Goal: Check status: Check status

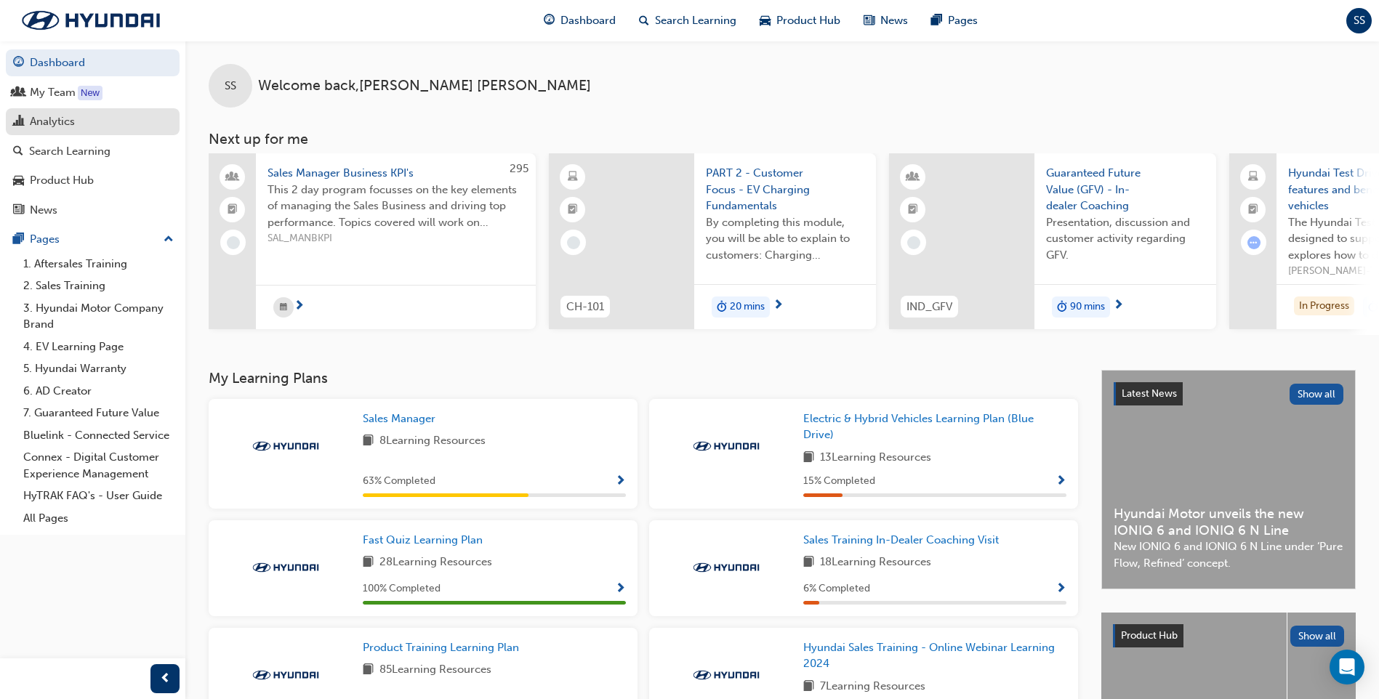
click at [52, 125] on div "Analytics" at bounding box center [52, 121] width 45 height 17
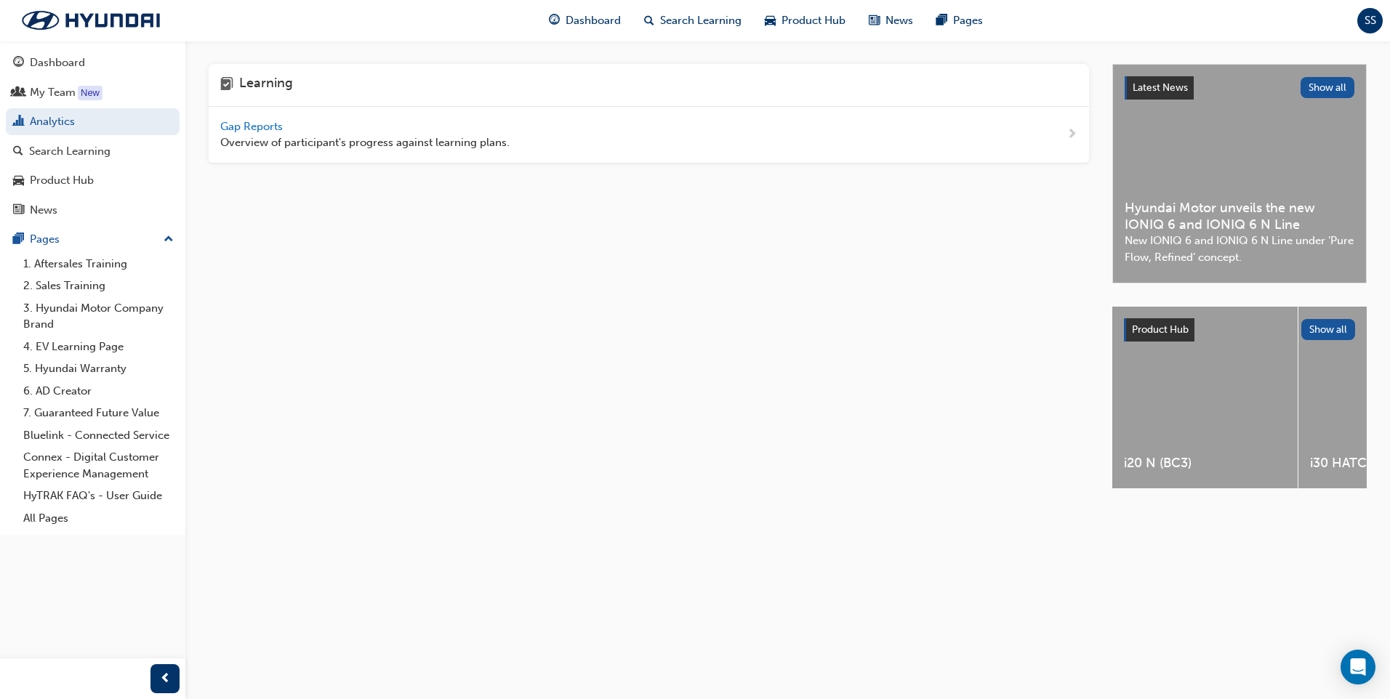
click at [257, 123] on span "Gap Reports" at bounding box center [252, 126] width 65 height 13
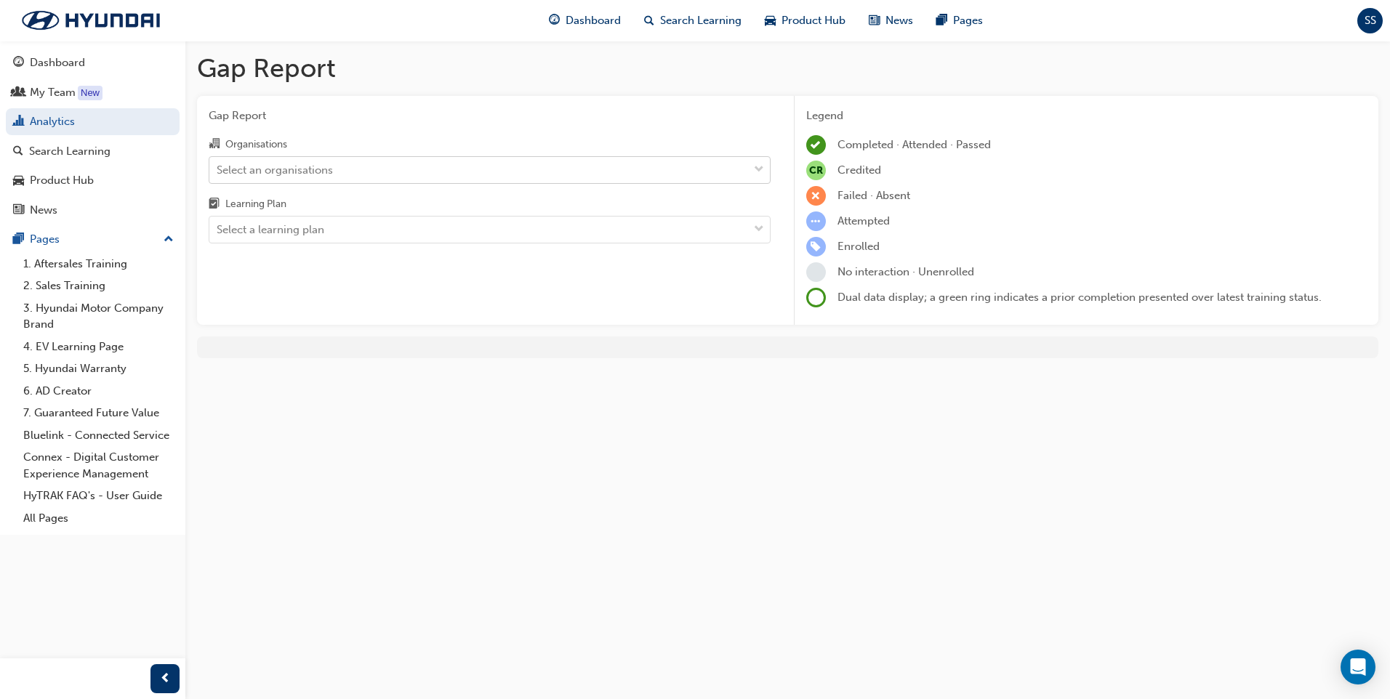
click at [452, 167] on div "Select an organisations" at bounding box center [478, 169] width 539 height 25
click at [218, 167] on input "Organisations Select an organisations" at bounding box center [217, 169] width 1 height 12
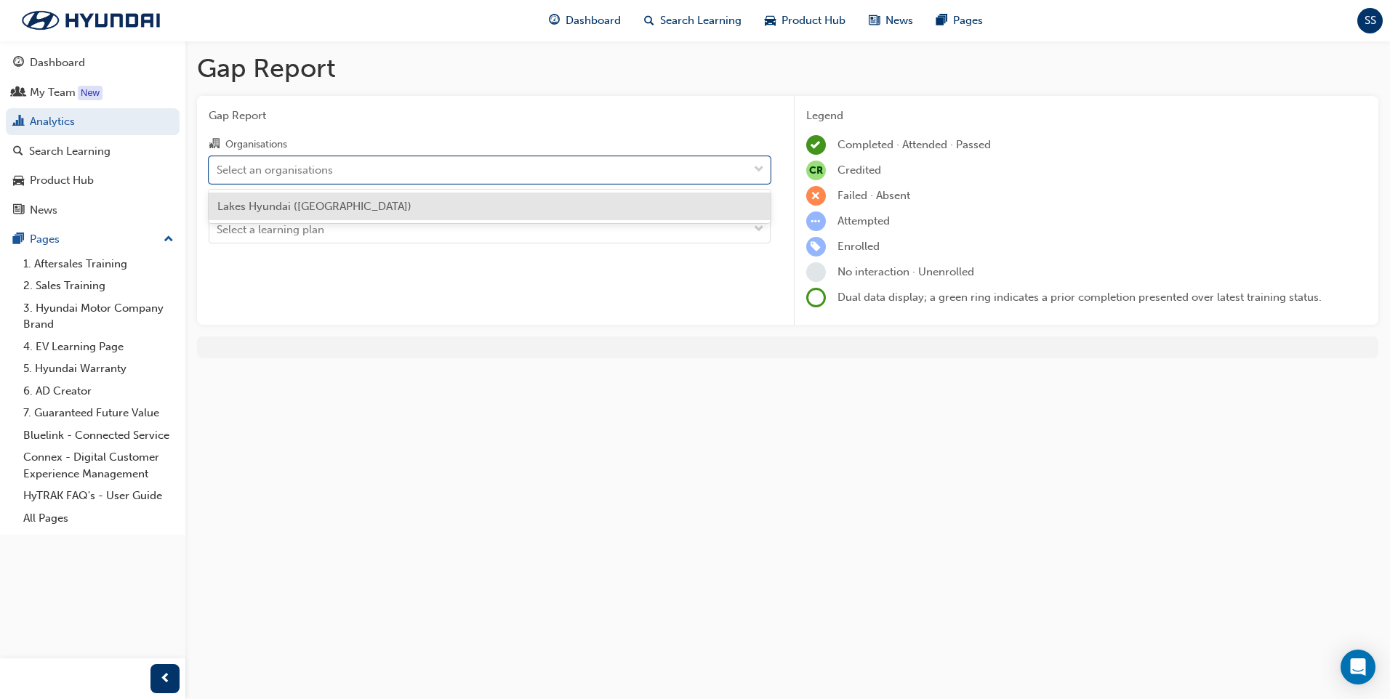
click at [388, 199] on div "Lakes Hyundai ([GEOGRAPHIC_DATA])" at bounding box center [490, 207] width 562 height 28
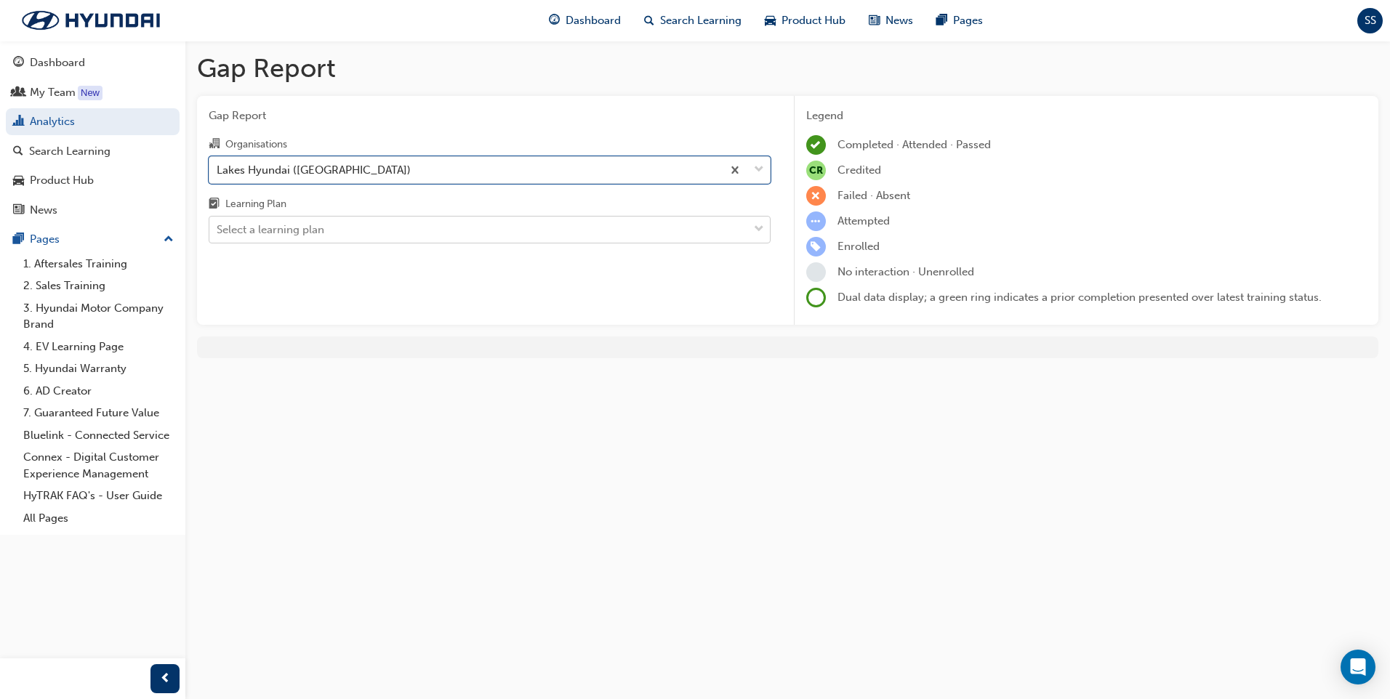
click at [379, 228] on div "Select a learning plan" at bounding box center [478, 229] width 539 height 25
click at [218, 228] on input "Learning Plan Select a learning plan" at bounding box center [217, 229] width 1 height 12
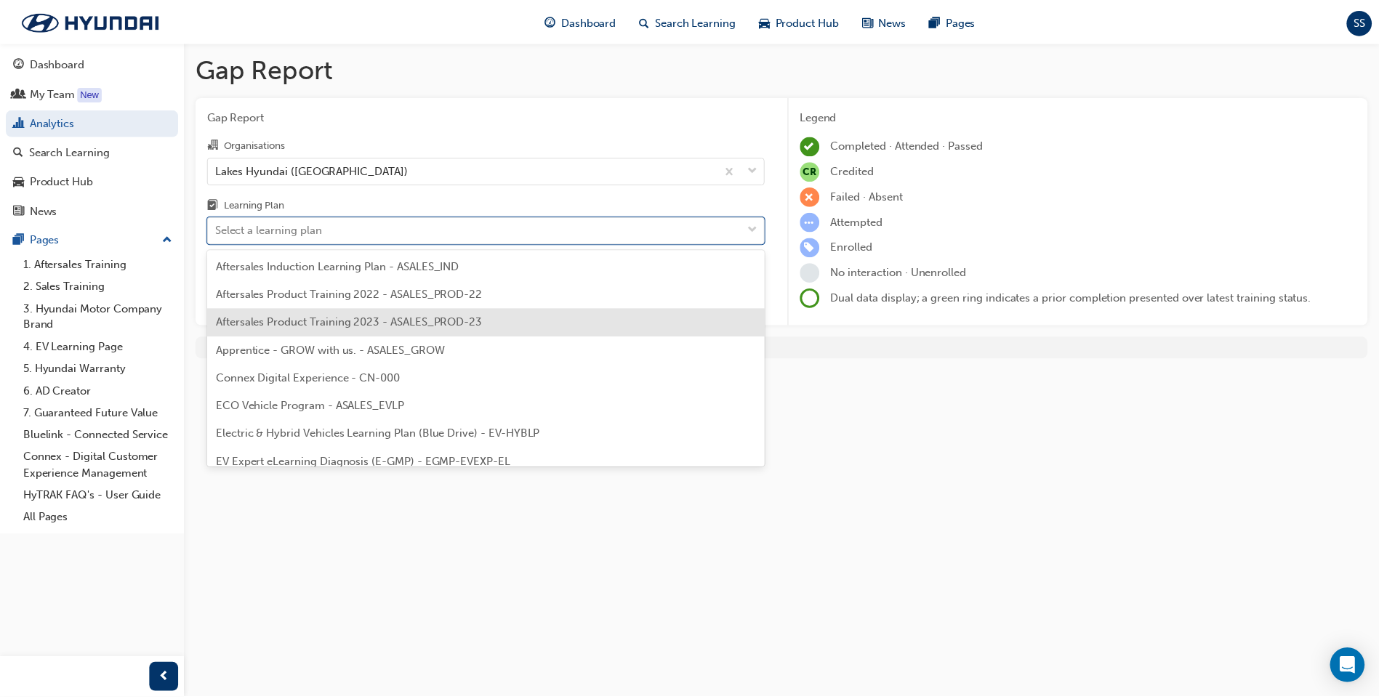
scroll to position [73, 0]
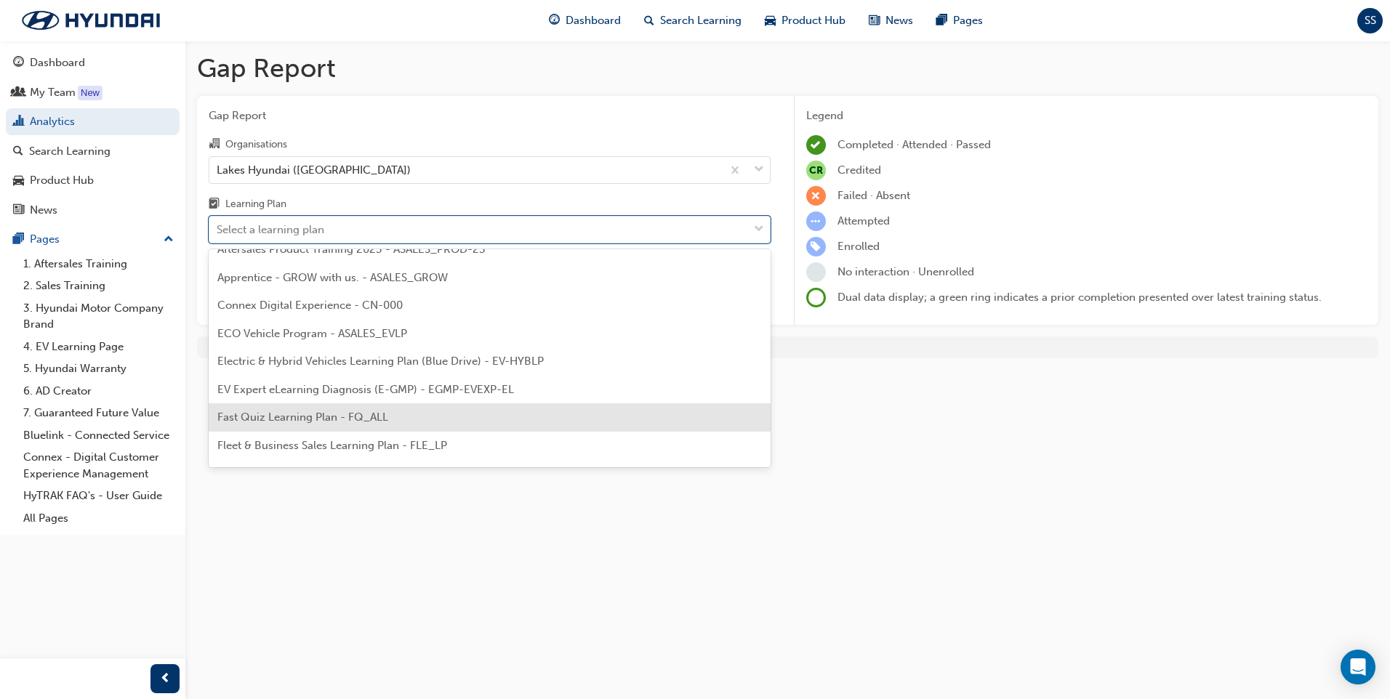
click at [330, 414] on span "Fast Quiz Learning Plan - FQ_ALL" at bounding box center [302, 417] width 171 height 13
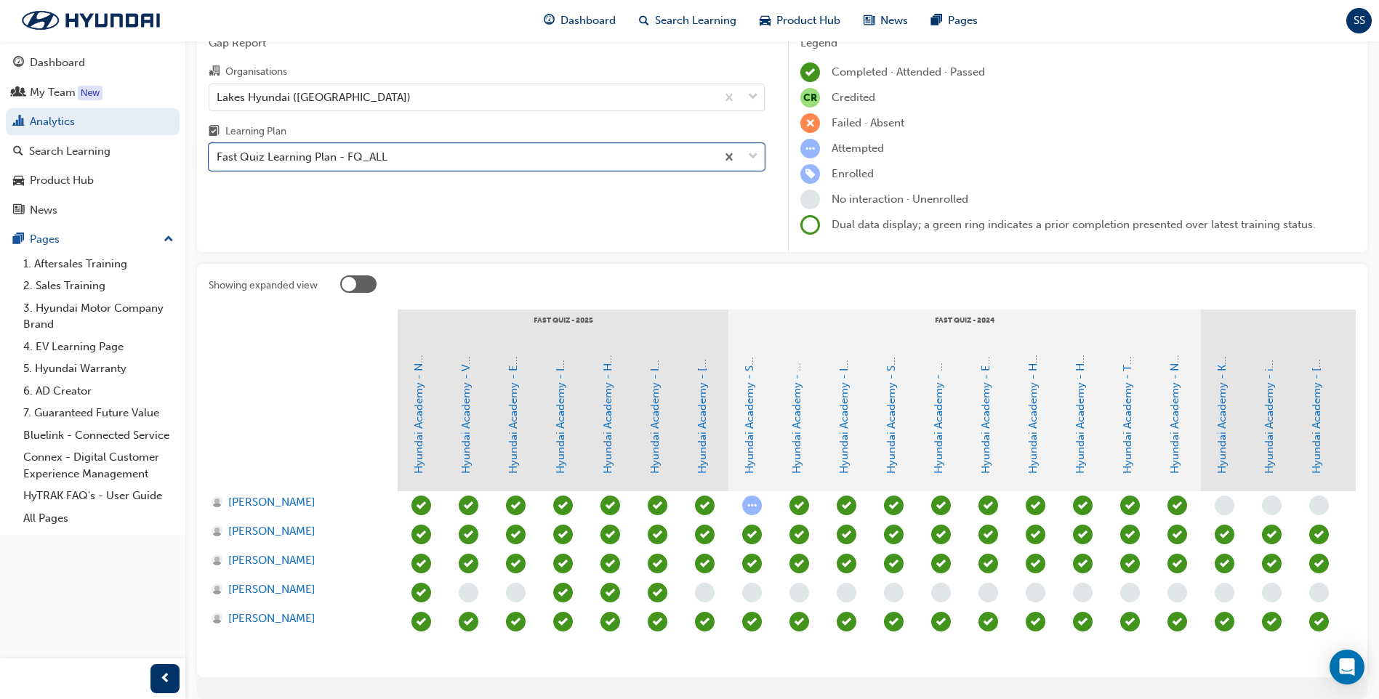
scroll to position [143, 0]
